Goal: Information Seeking & Learning: Learn about a topic

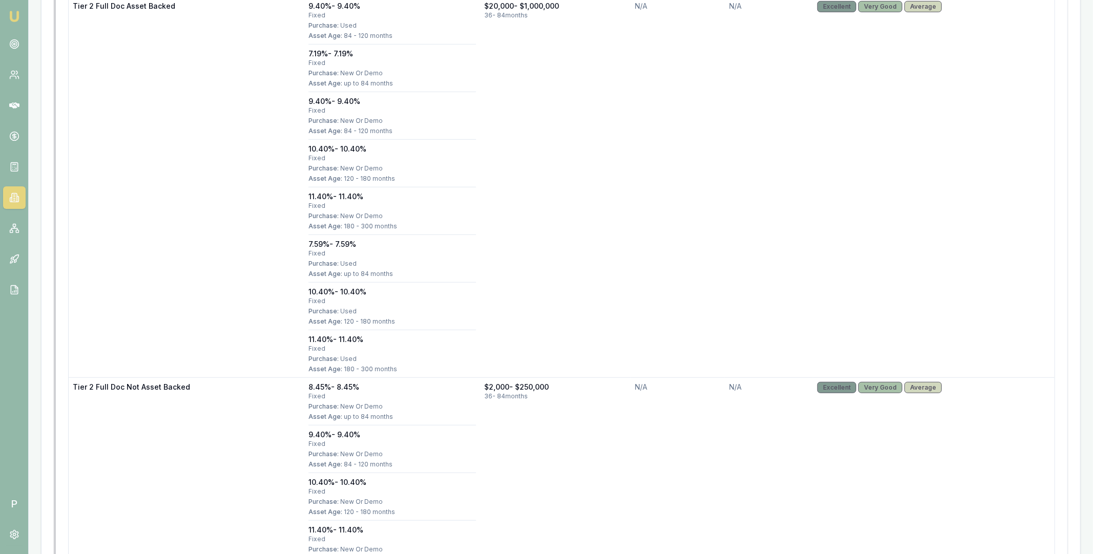
scroll to position [321, 0]
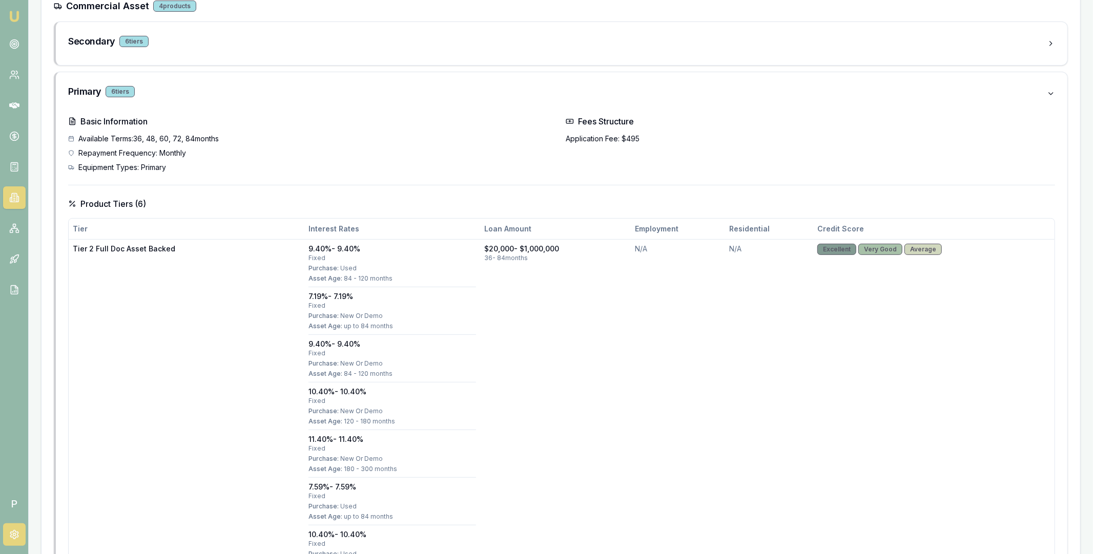
click at [14, 531] on icon at bounding box center [14, 535] width 10 height 10
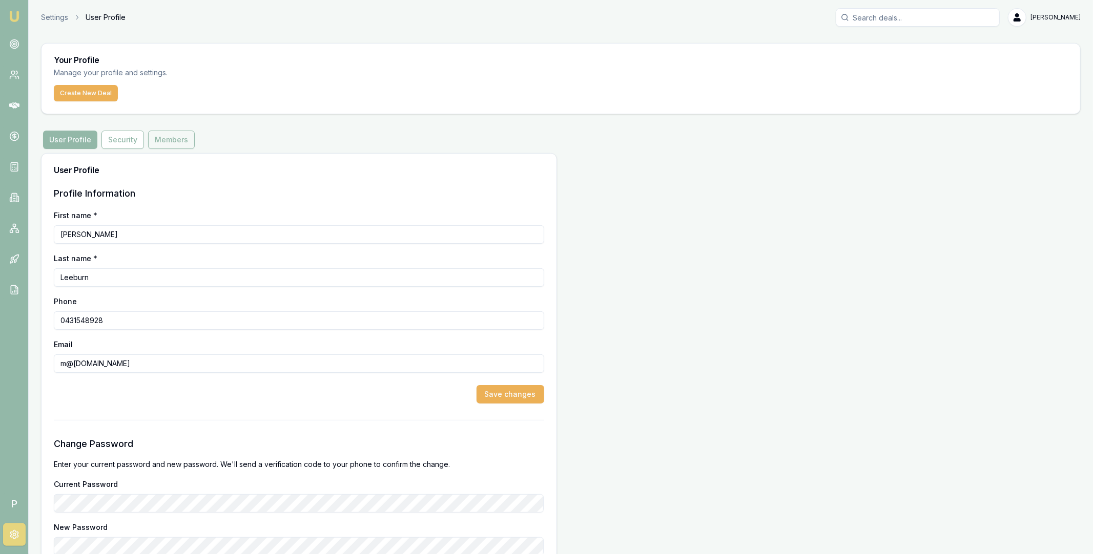
click at [179, 139] on button "Members" at bounding box center [171, 140] width 47 height 18
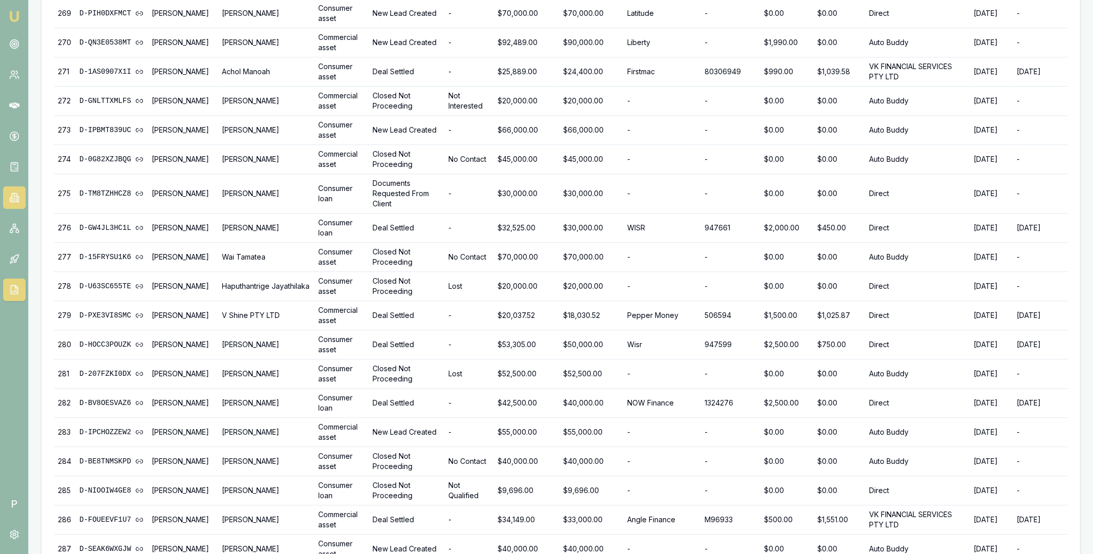
click at [12, 195] on icon at bounding box center [14, 198] width 5 height 9
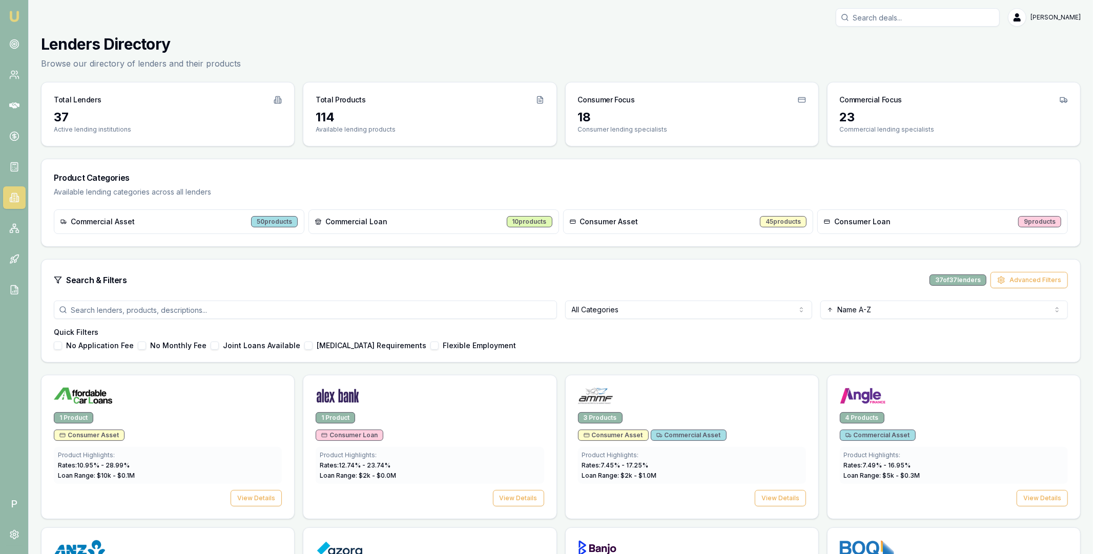
click at [386, 308] on input "search" at bounding box center [305, 310] width 503 height 18
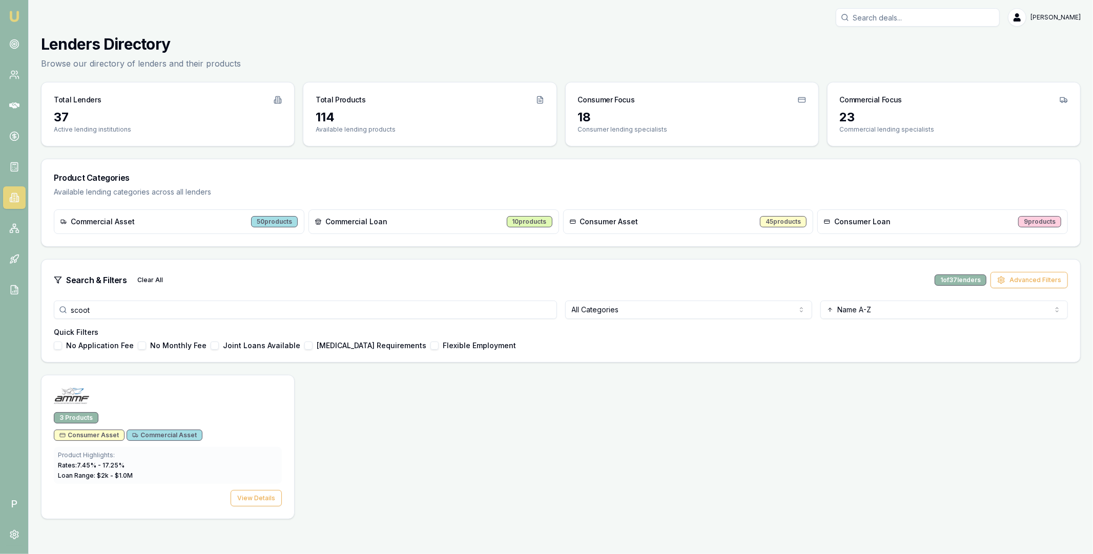
click at [291, 313] on input "scoot" at bounding box center [305, 310] width 503 height 18
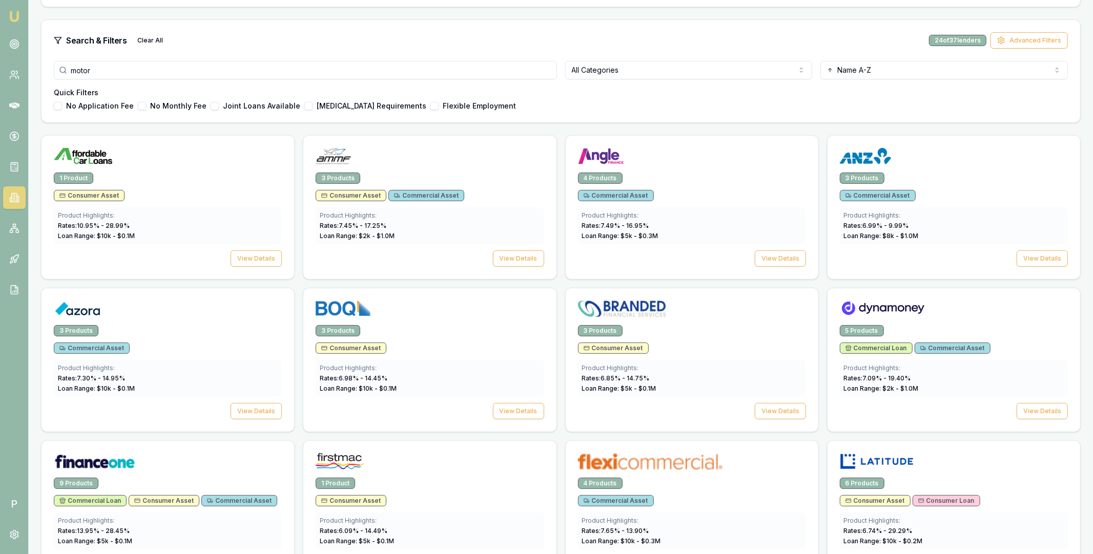
scroll to position [263, 0]
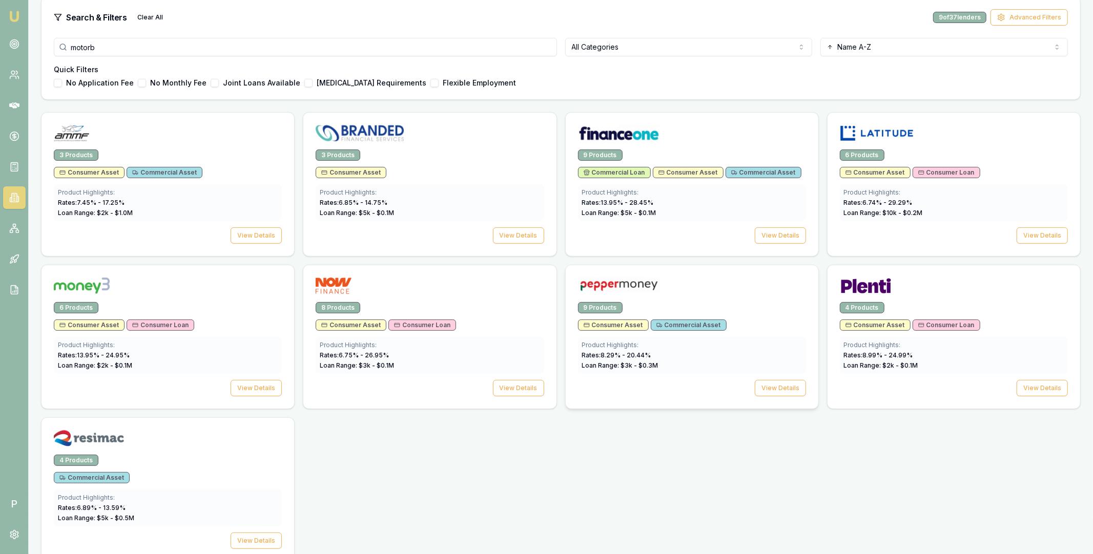
type input "motorb"
click at [638, 290] on img at bounding box center [619, 286] width 82 height 16
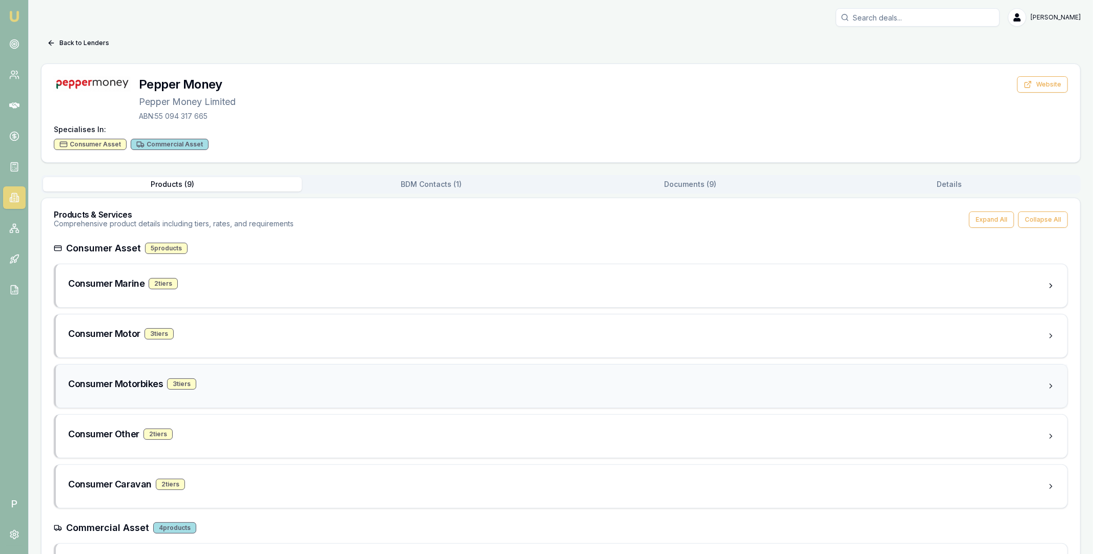
click at [253, 384] on div "Consumer Motorbikes 3 tier s" at bounding box center [557, 384] width 979 height 14
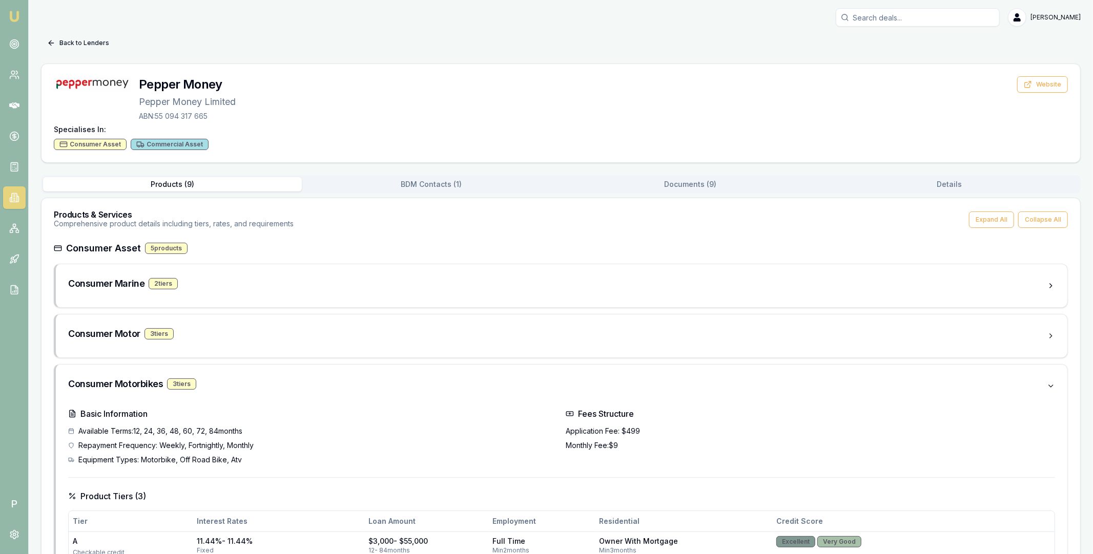
click at [80, 39] on button "Back to Lenders" at bounding box center [78, 43] width 74 height 16
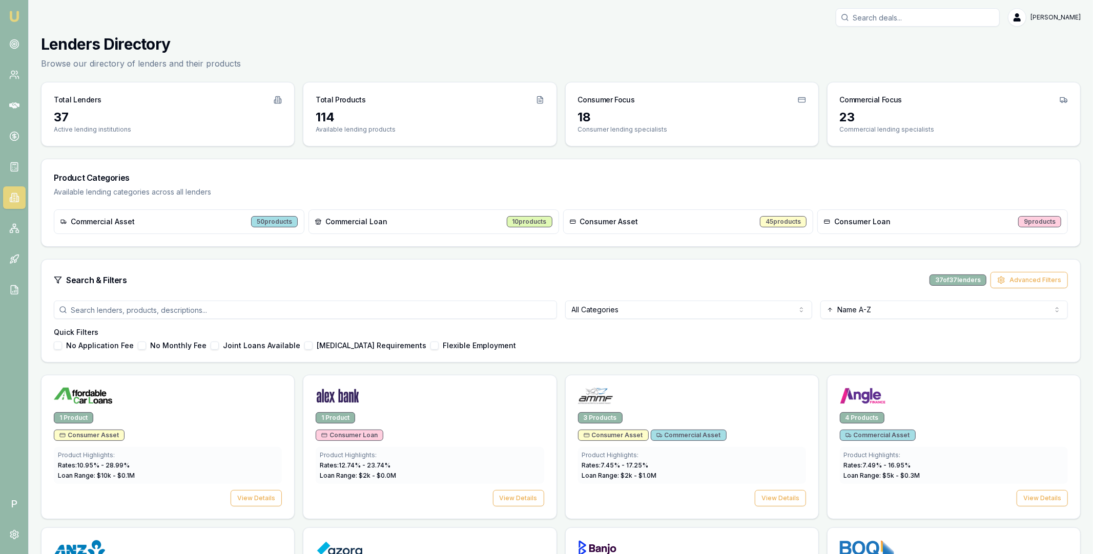
scroll to position [263, 0]
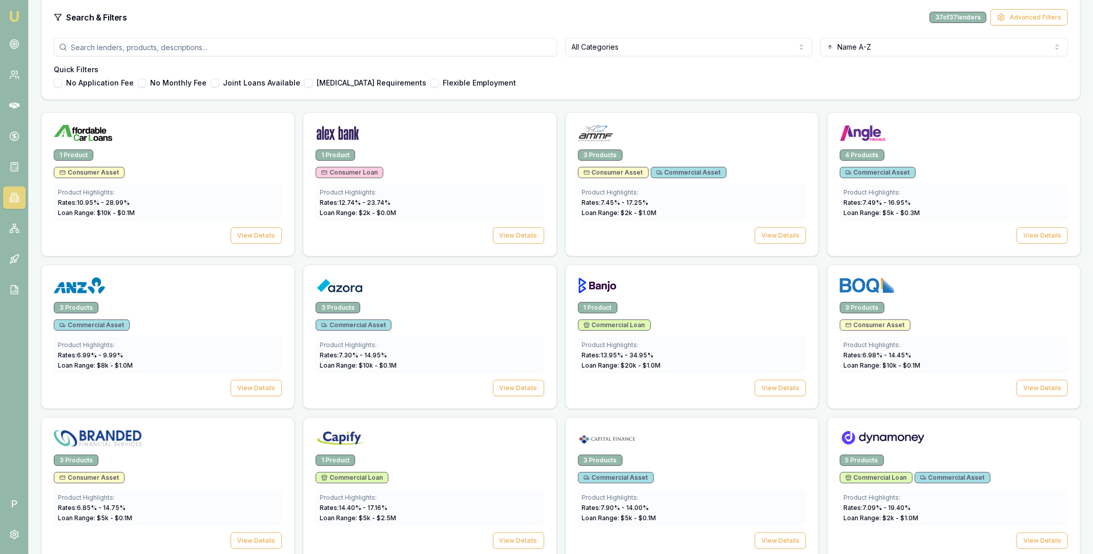
click at [375, 47] on input "search" at bounding box center [305, 47] width 503 height 18
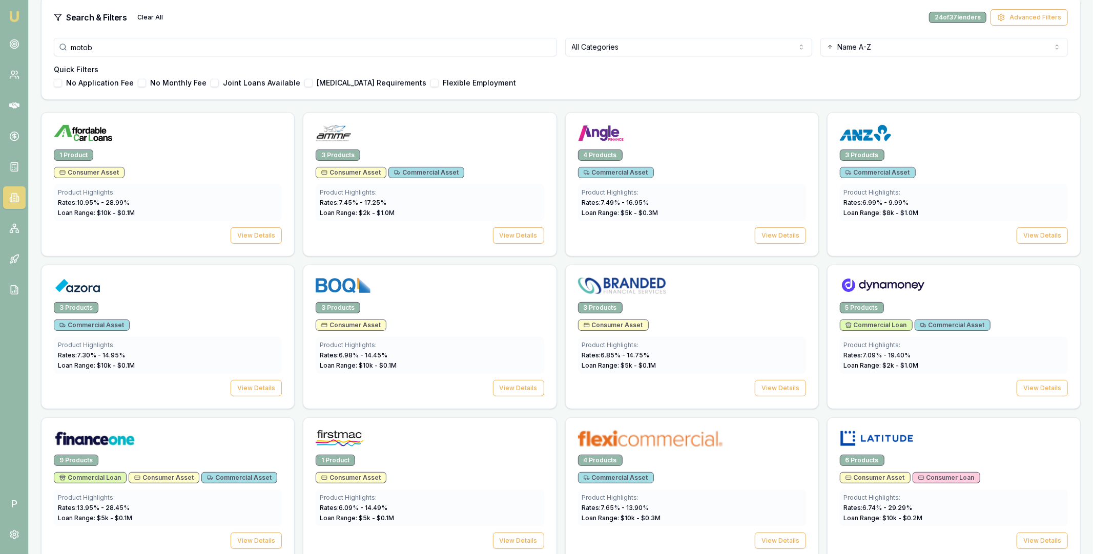
scroll to position [0, 0]
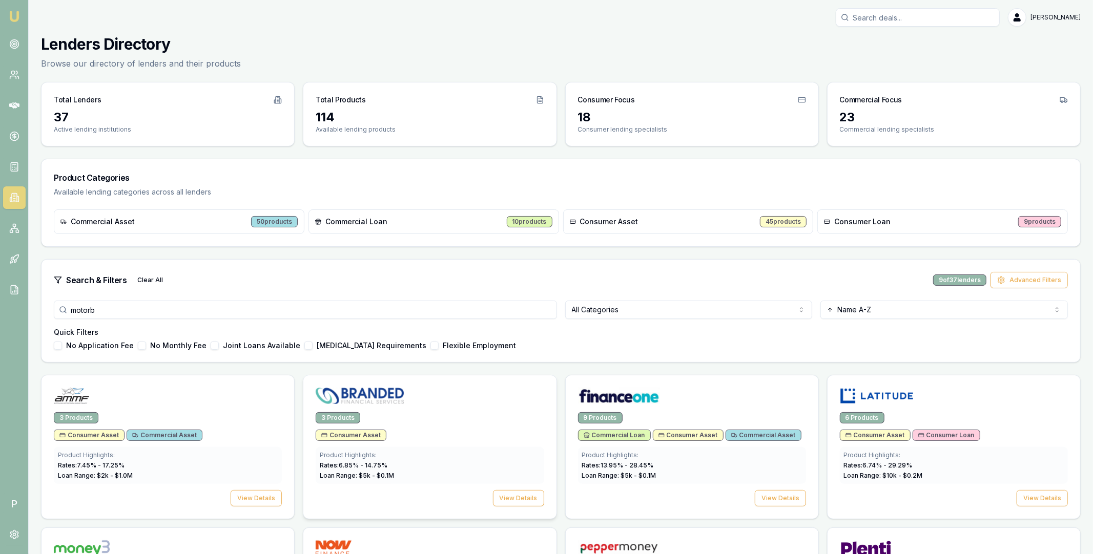
type input "motorb"
click at [403, 398] on div at bounding box center [430, 398] width 228 height 20
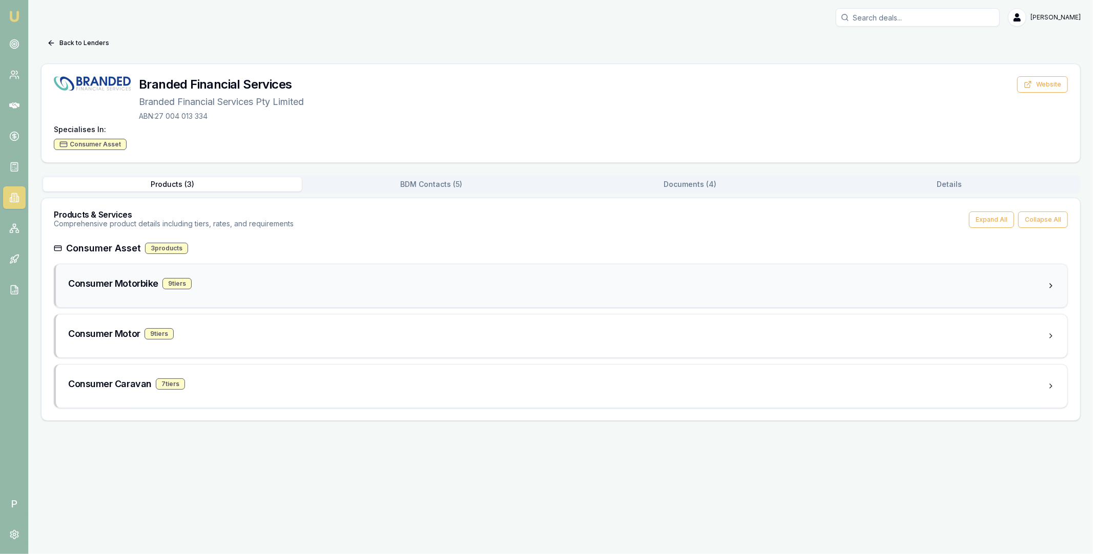
click at [284, 282] on div "Consumer Motorbike 9 tier s" at bounding box center [557, 284] width 979 height 14
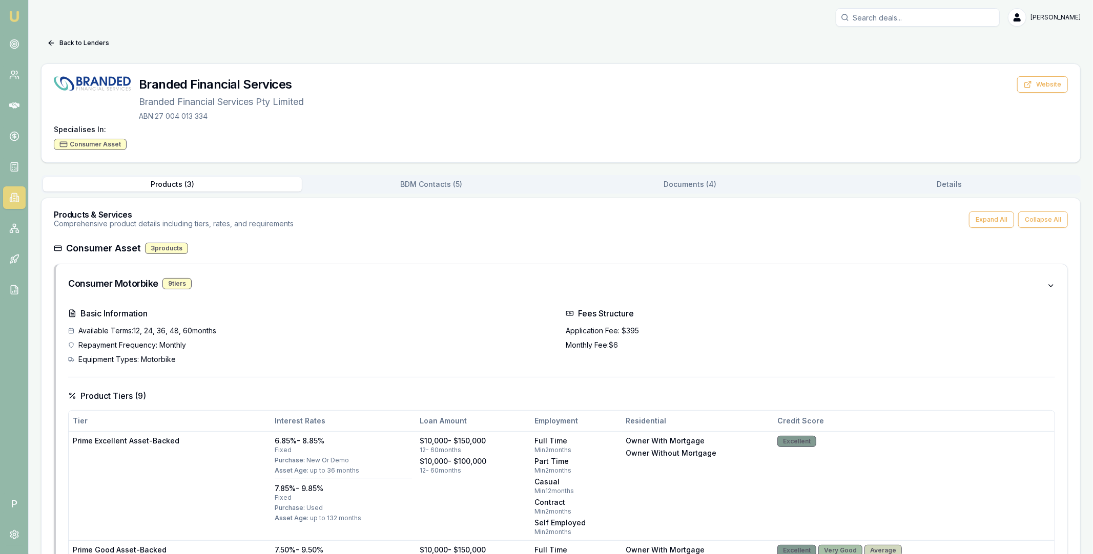
click at [693, 186] on button "Documents ( 4 )" at bounding box center [690, 184] width 259 height 14
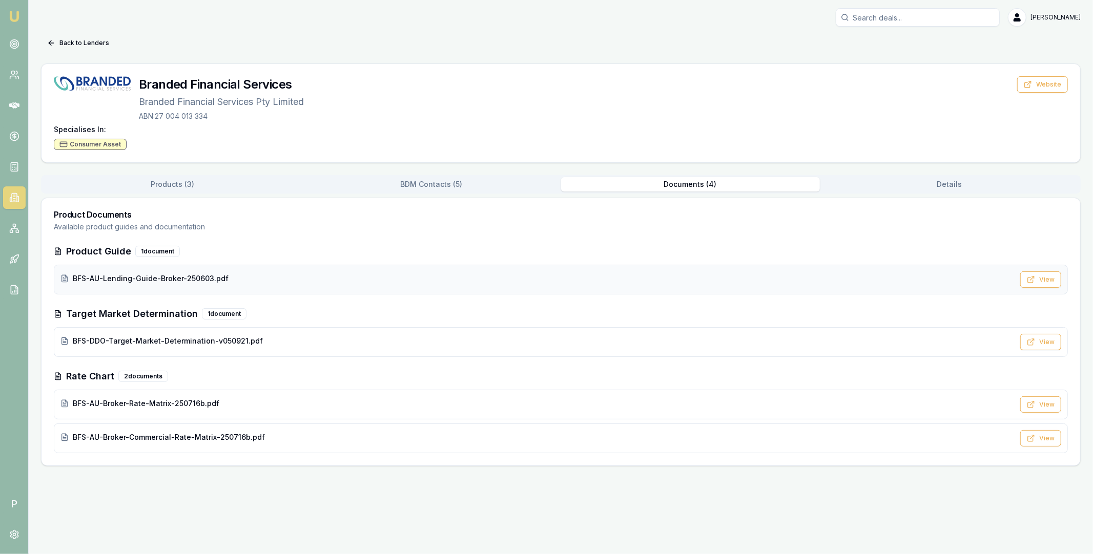
click at [166, 281] on span "BFS-AU-Lending-Guide-Broker-250603.pdf" at bounding box center [151, 279] width 156 height 10
click at [71, 35] on button "Back to Lenders" at bounding box center [78, 43] width 74 height 16
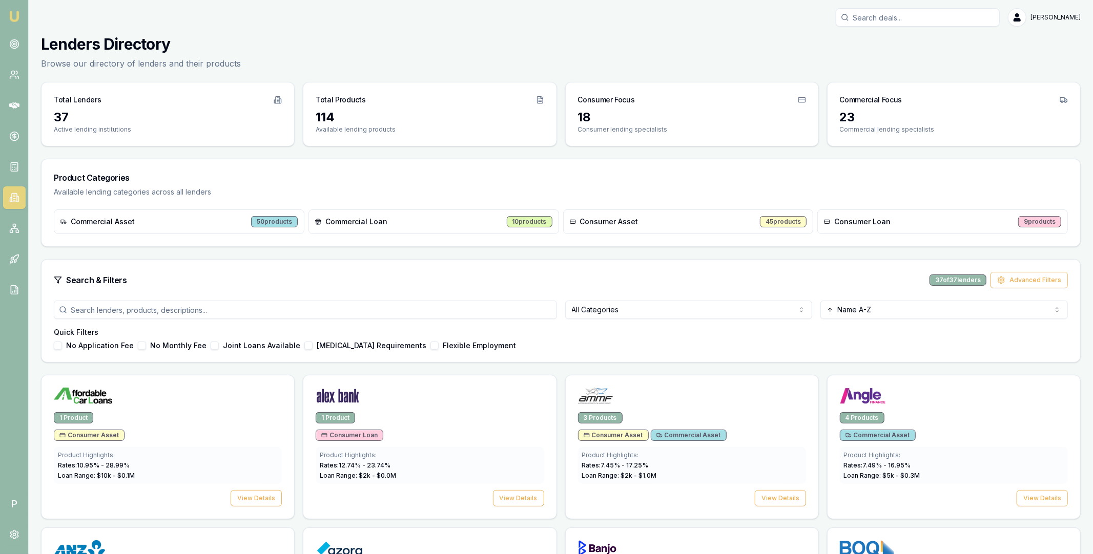
click at [423, 310] on input "search" at bounding box center [305, 310] width 503 height 18
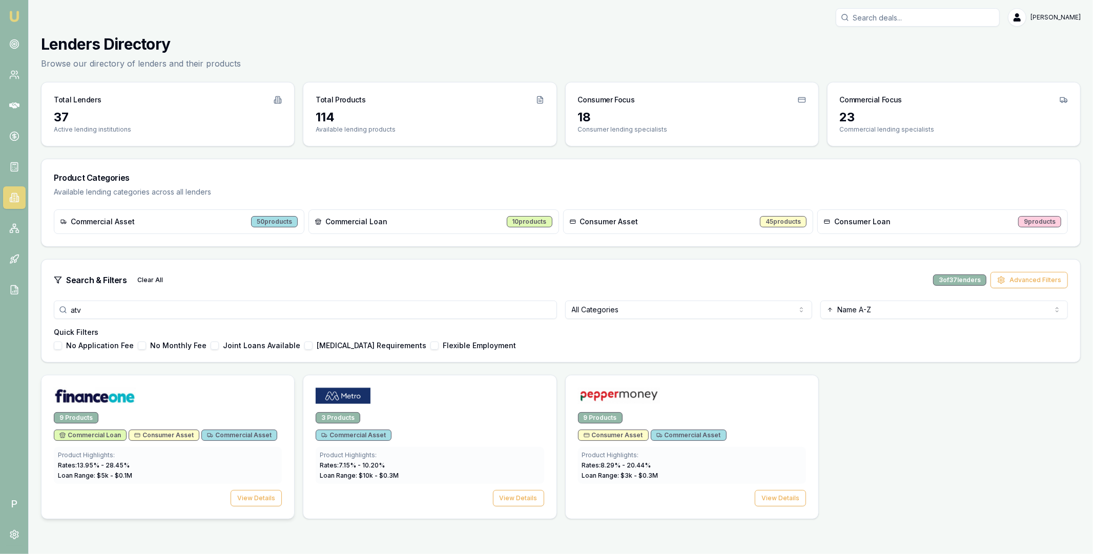
type input "atv"
click at [155, 391] on div at bounding box center [168, 398] width 228 height 20
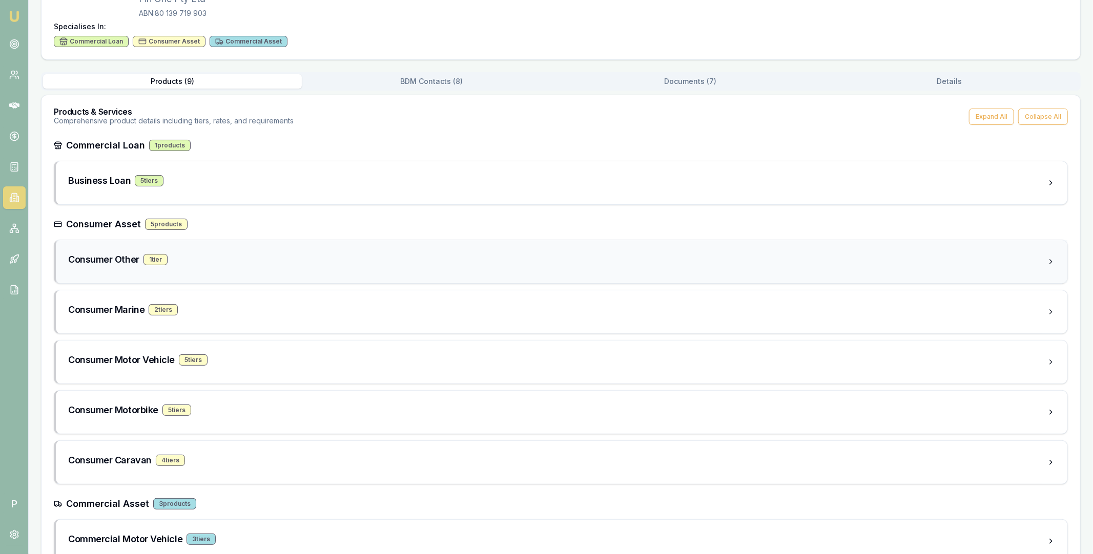
scroll to position [121, 0]
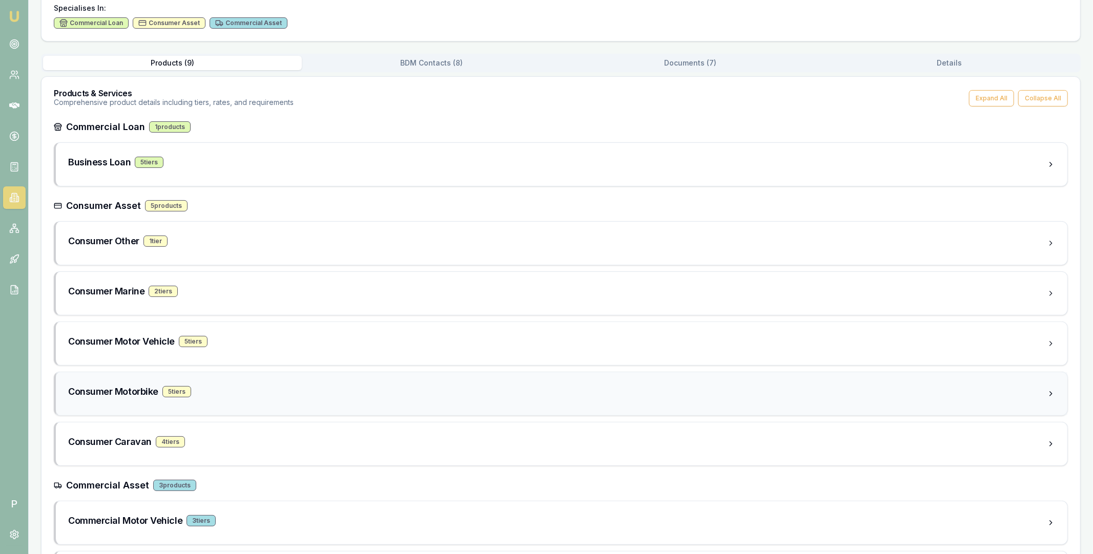
click at [262, 394] on div "Consumer Motorbike 5 tier s" at bounding box center [557, 392] width 979 height 14
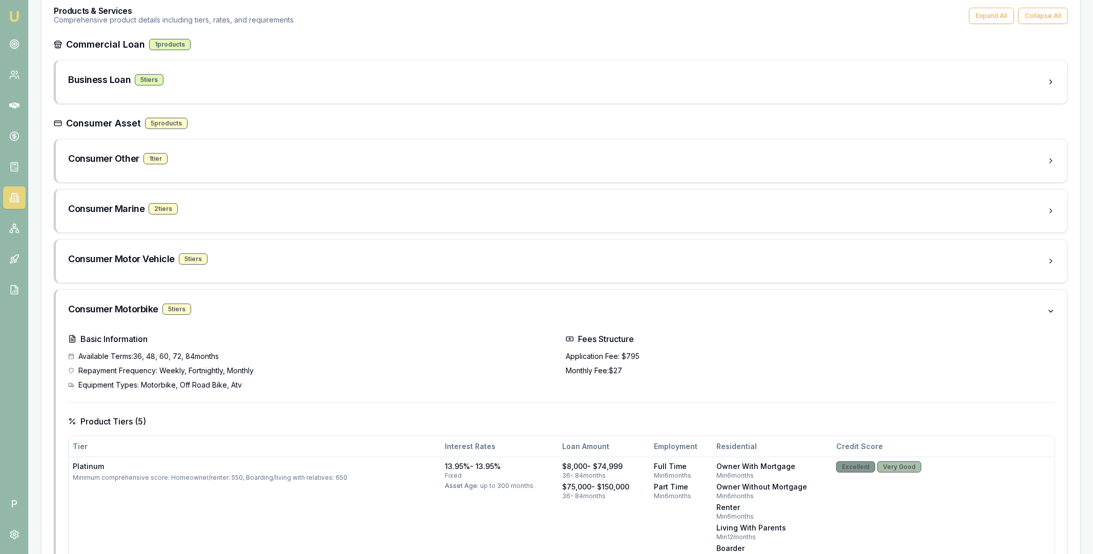
scroll to position [0, 0]
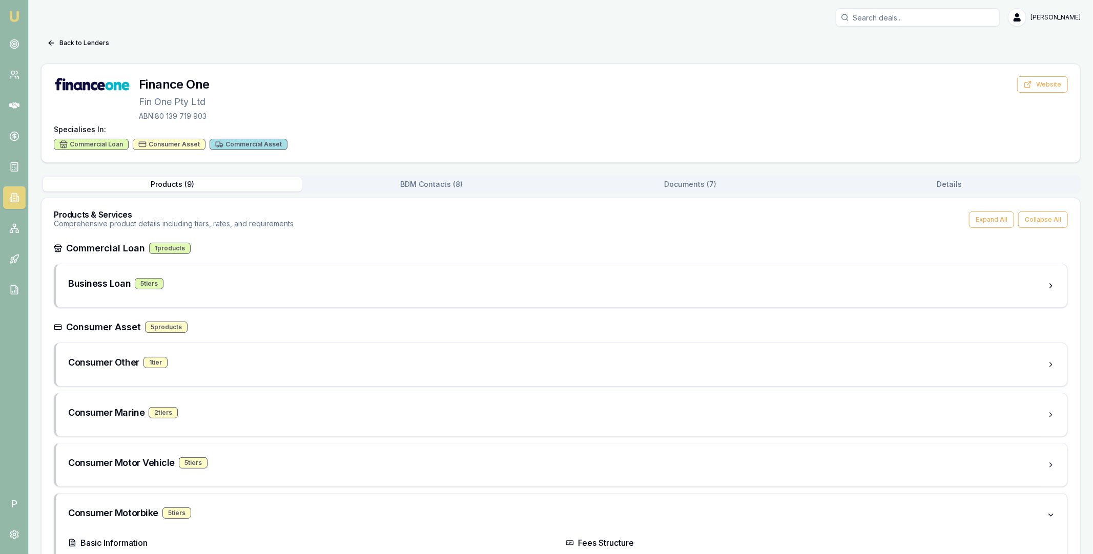
click at [647, 180] on button "Documents ( 7 )" at bounding box center [690, 184] width 259 height 14
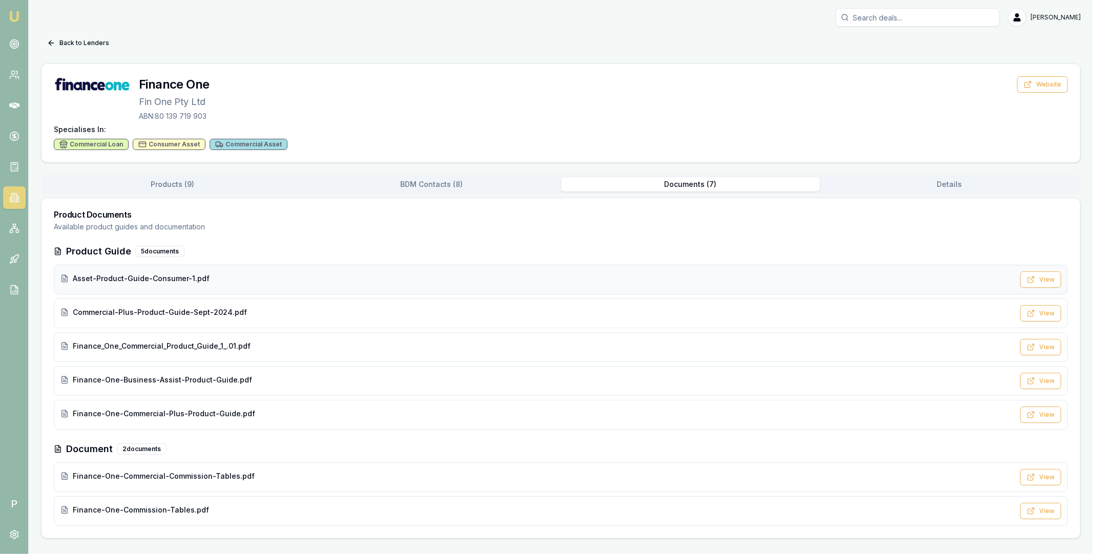
click at [163, 279] on span "Asset-Product-Guide-Consumer-1.pdf" at bounding box center [141, 279] width 137 height 10
